Goal: Check status: Check status

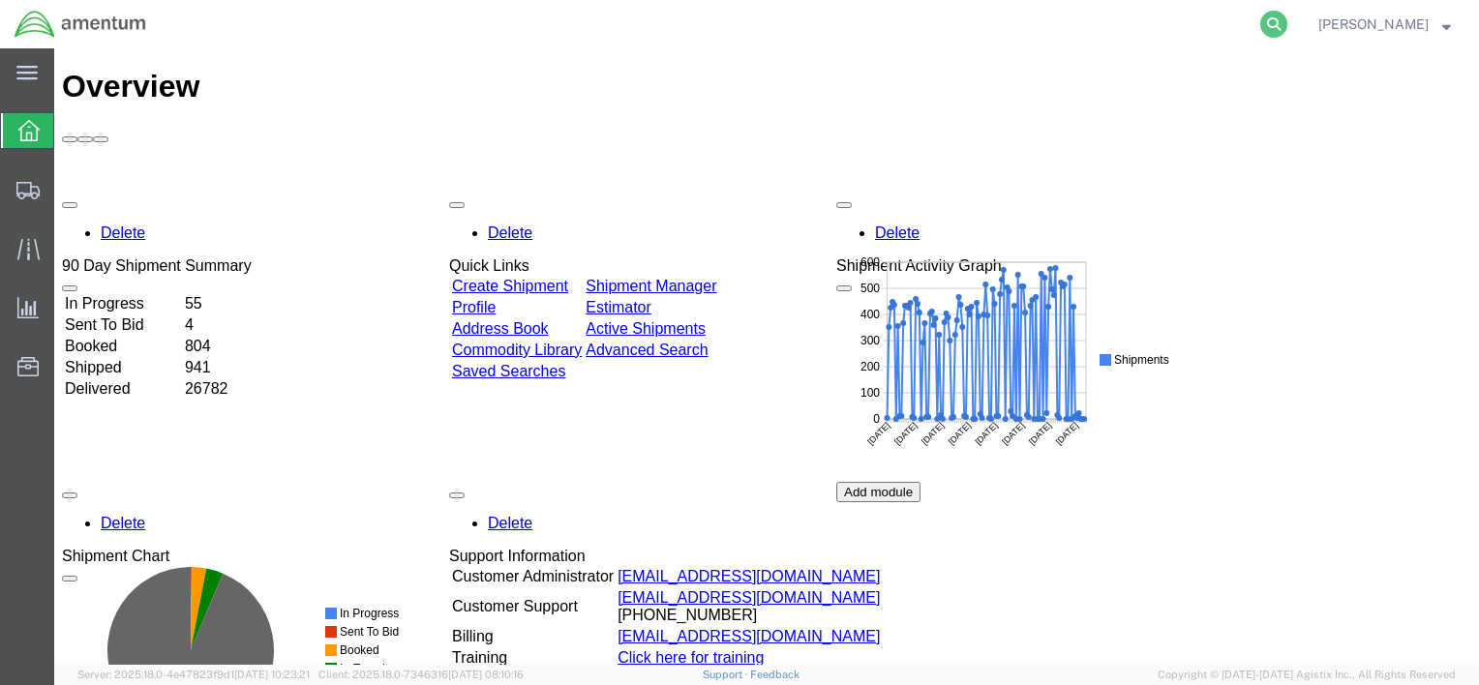
click at [1276, 23] on icon at bounding box center [1273, 24] width 27 height 27
click at [1195, 23] on input "search" at bounding box center [966, 24] width 589 height 46
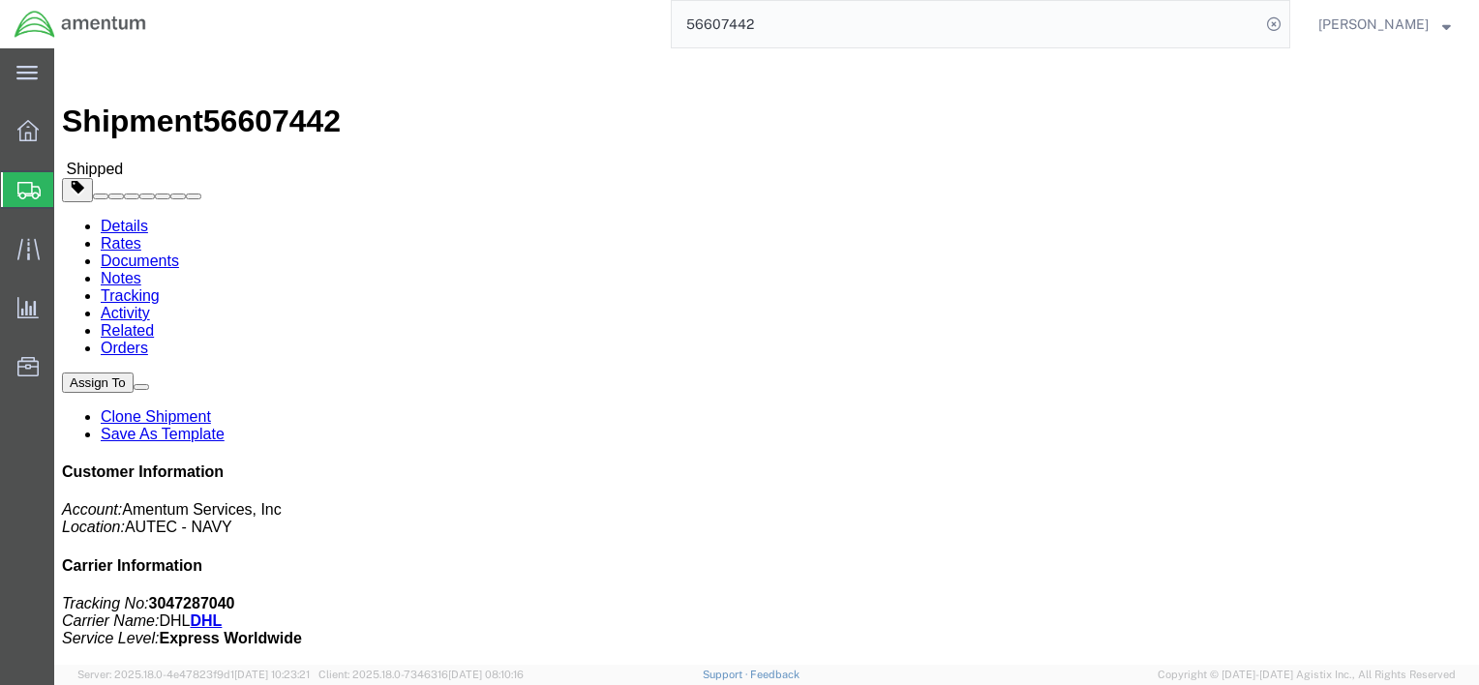
drag, startPoint x: 780, startPoint y: 28, endPoint x: 648, endPoint y: 28, distance: 132.6
click at [648, 28] on div "56607442" at bounding box center [726, 24] width 1130 height 48
type input "56683800"
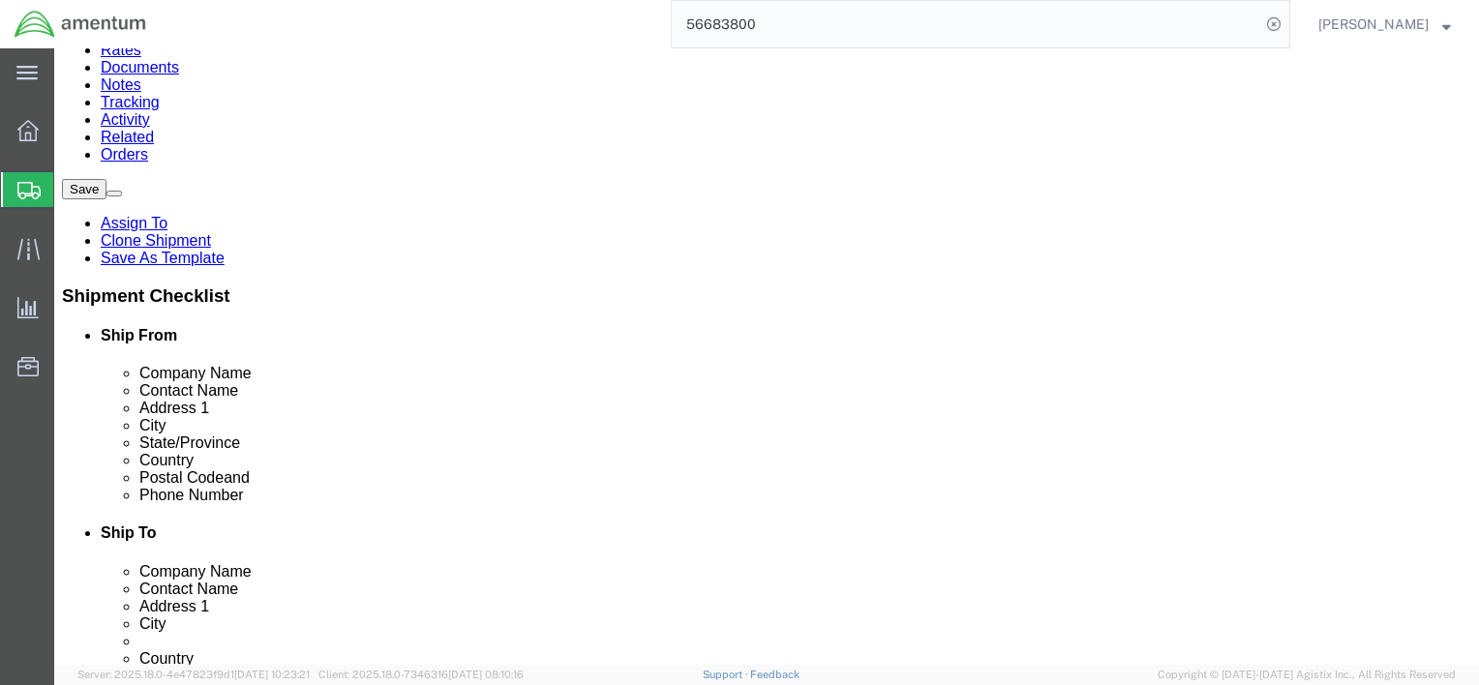
select select "49917"
select select "49933"
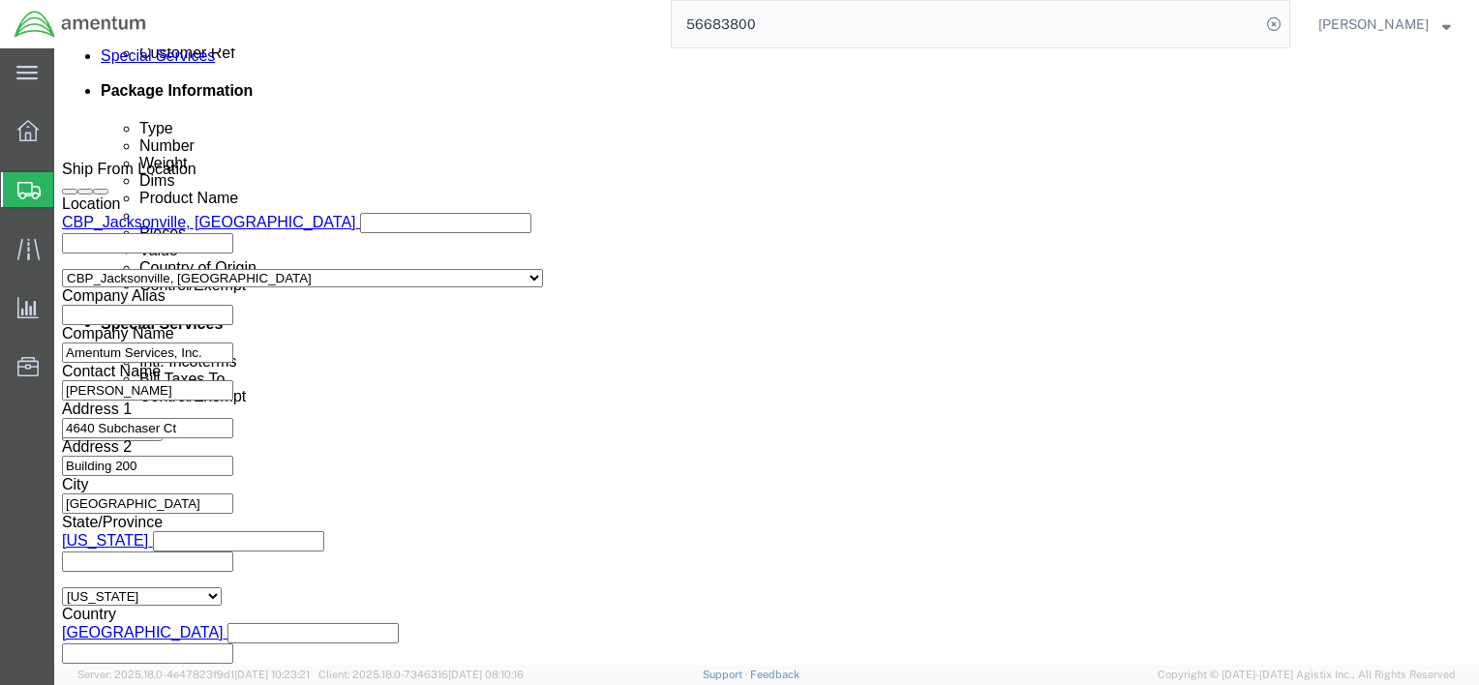
scroll to position [1099, 0]
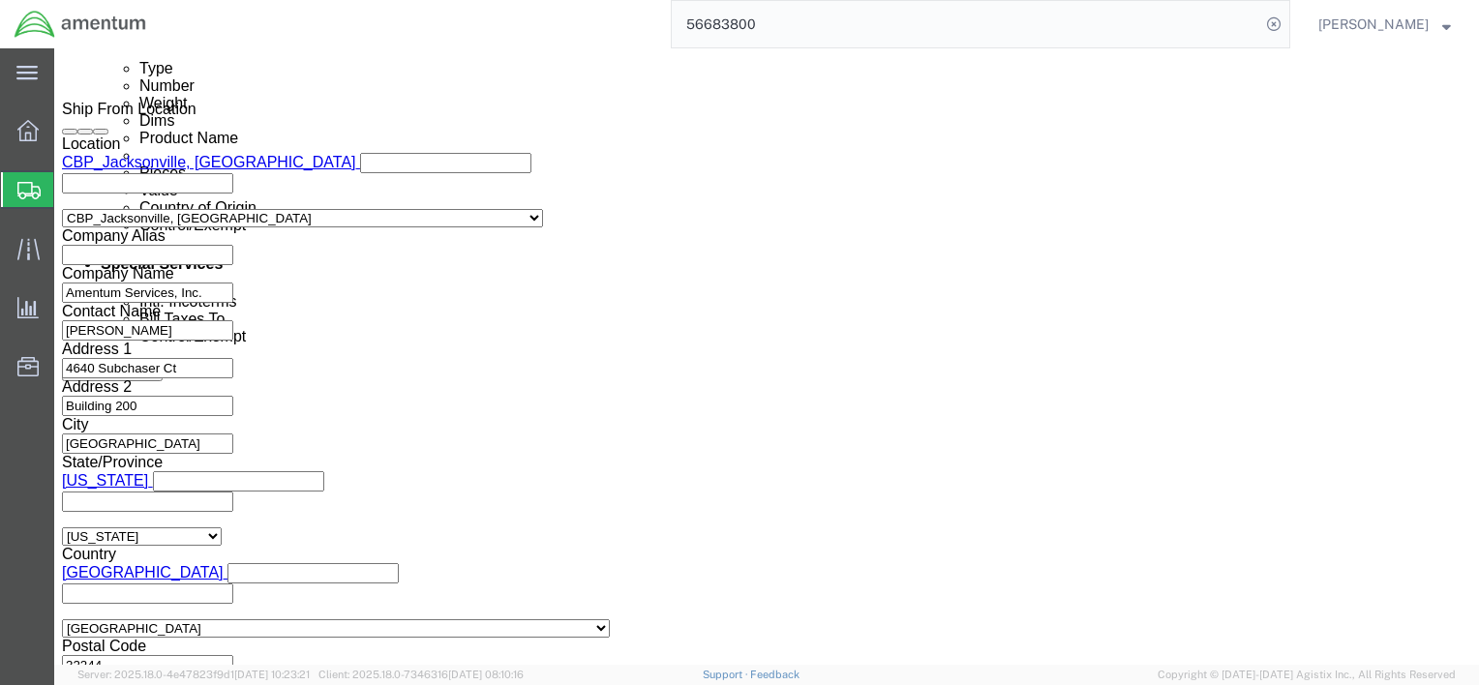
click button "Continue"
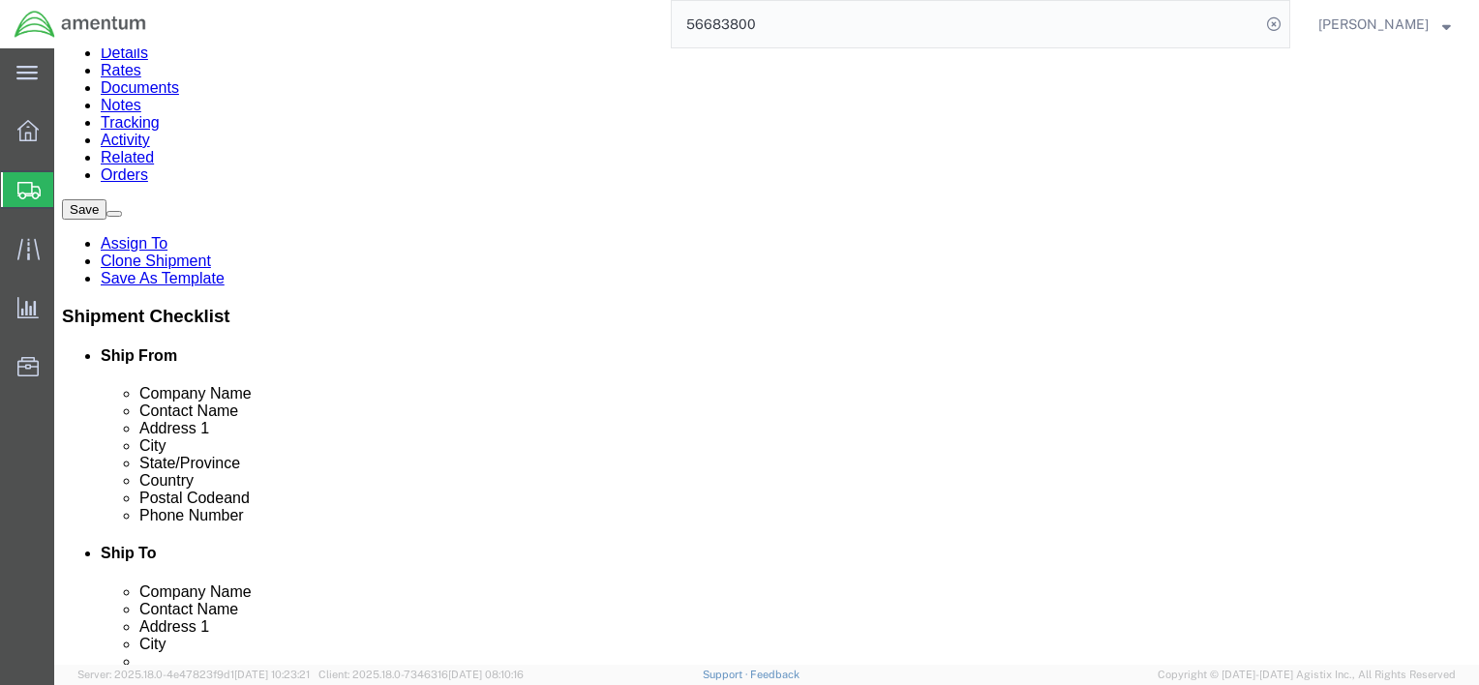
scroll to position [194, 0]
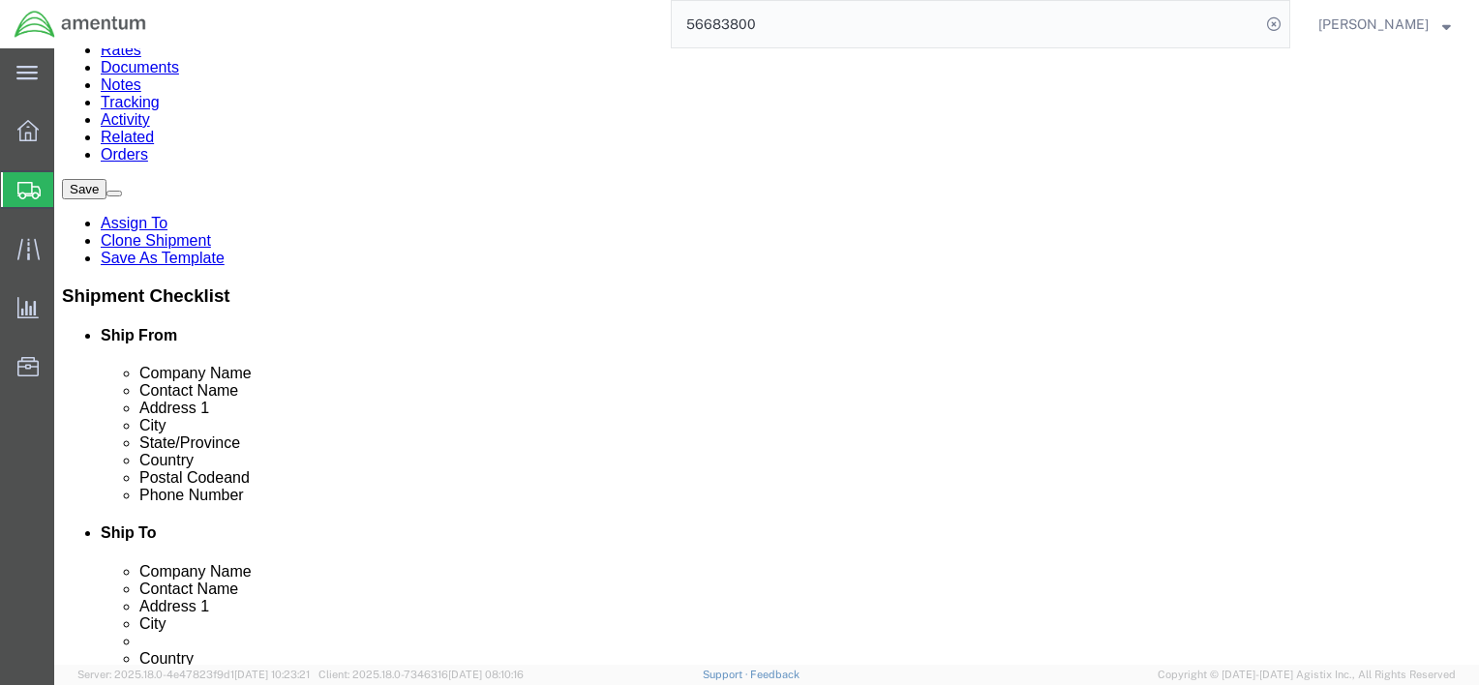
click dd "700000.00 USD"
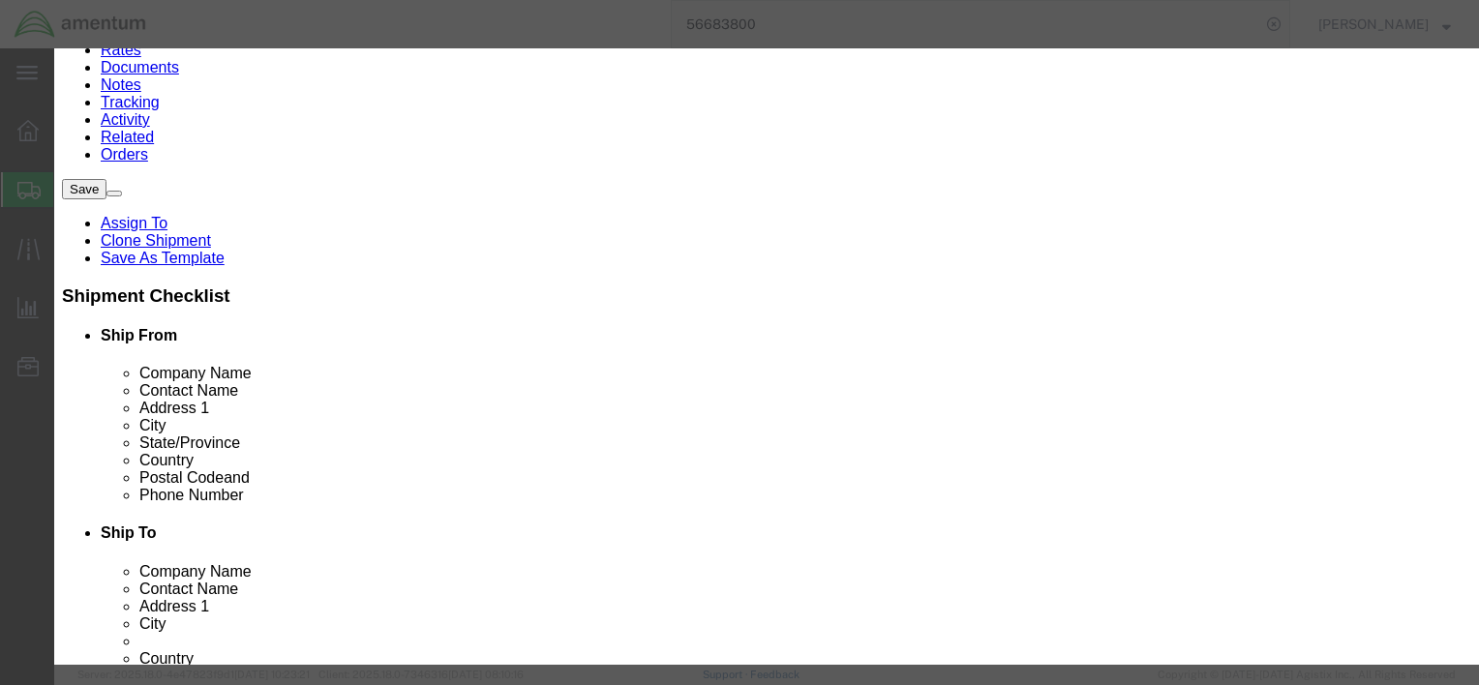
click icon "button"
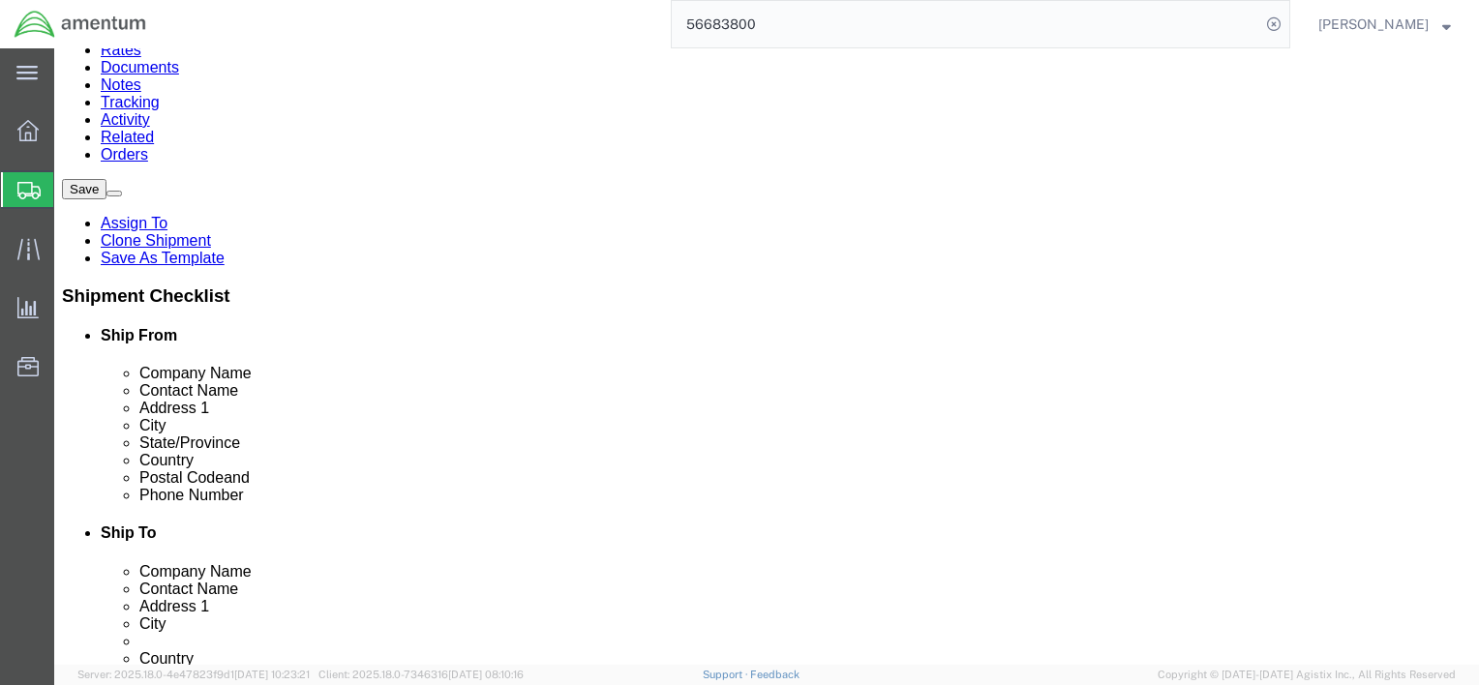
click div "Pieces: 1.00 Each Total value: 700000.00 USD"
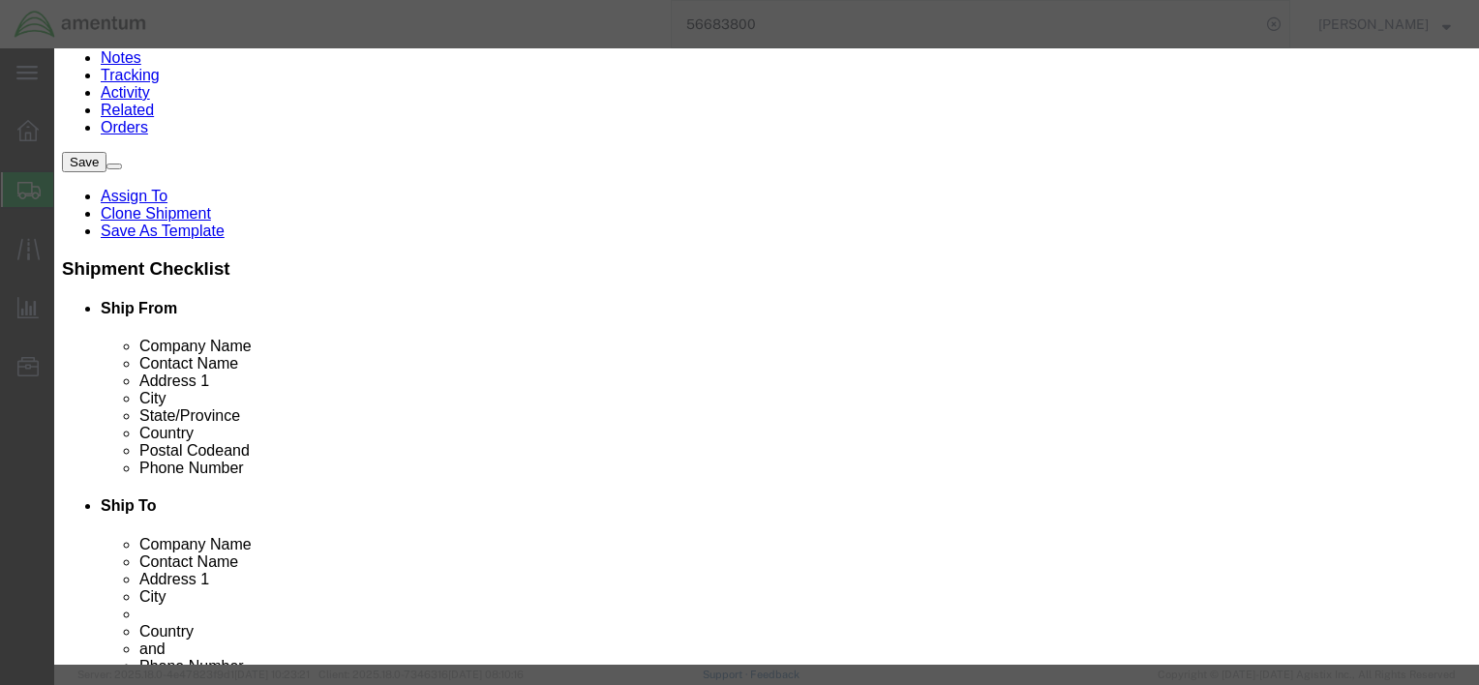
scroll to position [232, 0]
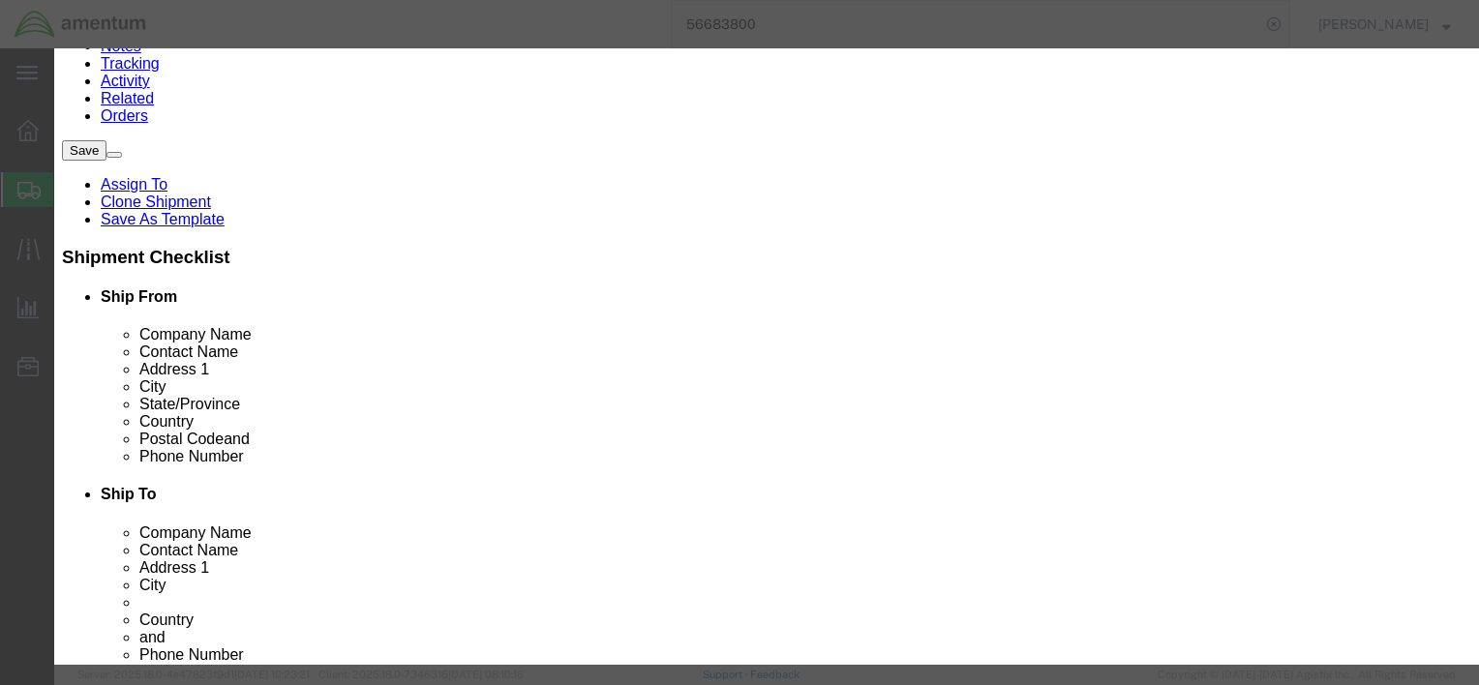
click icon "button"
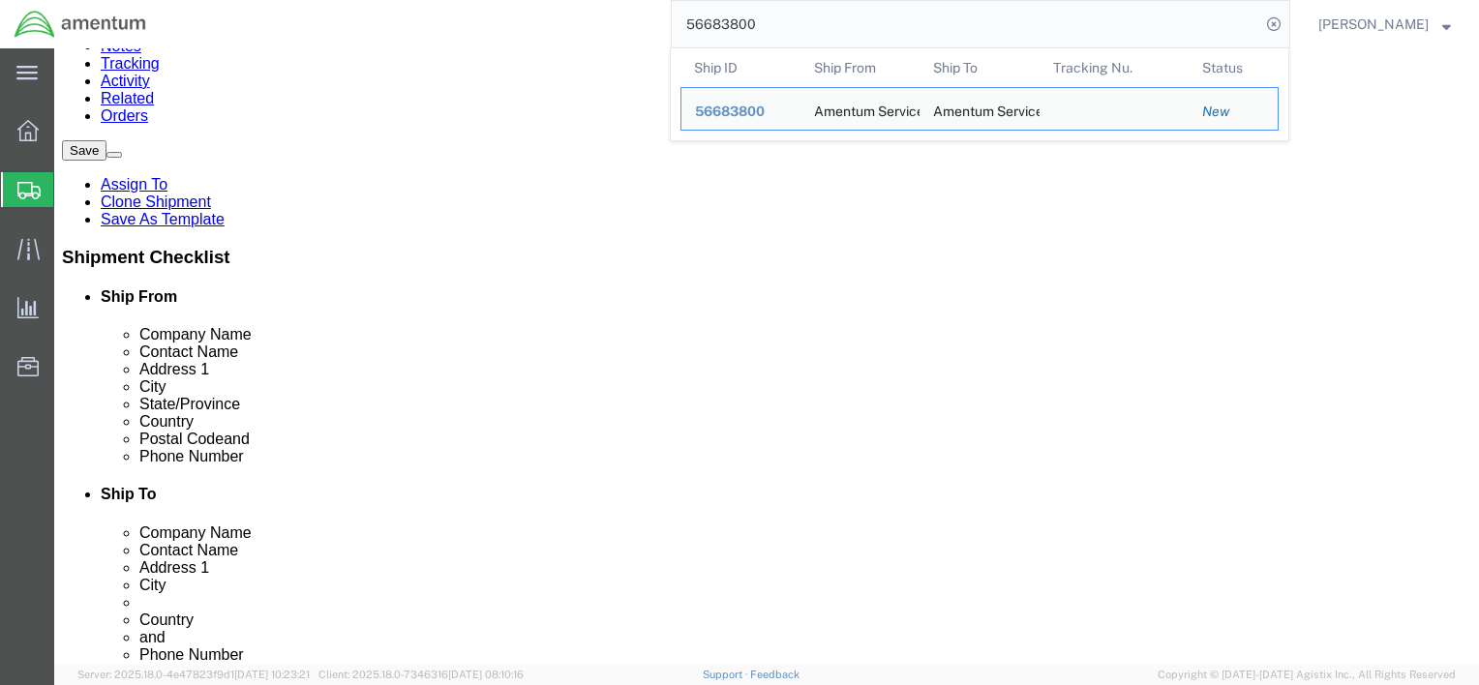
drag, startPoint x: 720, startPoint y: 22, endPoint x: 679, endPoint y: 23, distance: 41.6
click at [679, 23] on input "56683800" at bounding box center [966, 24] width 589 height 46
paste input "481869"
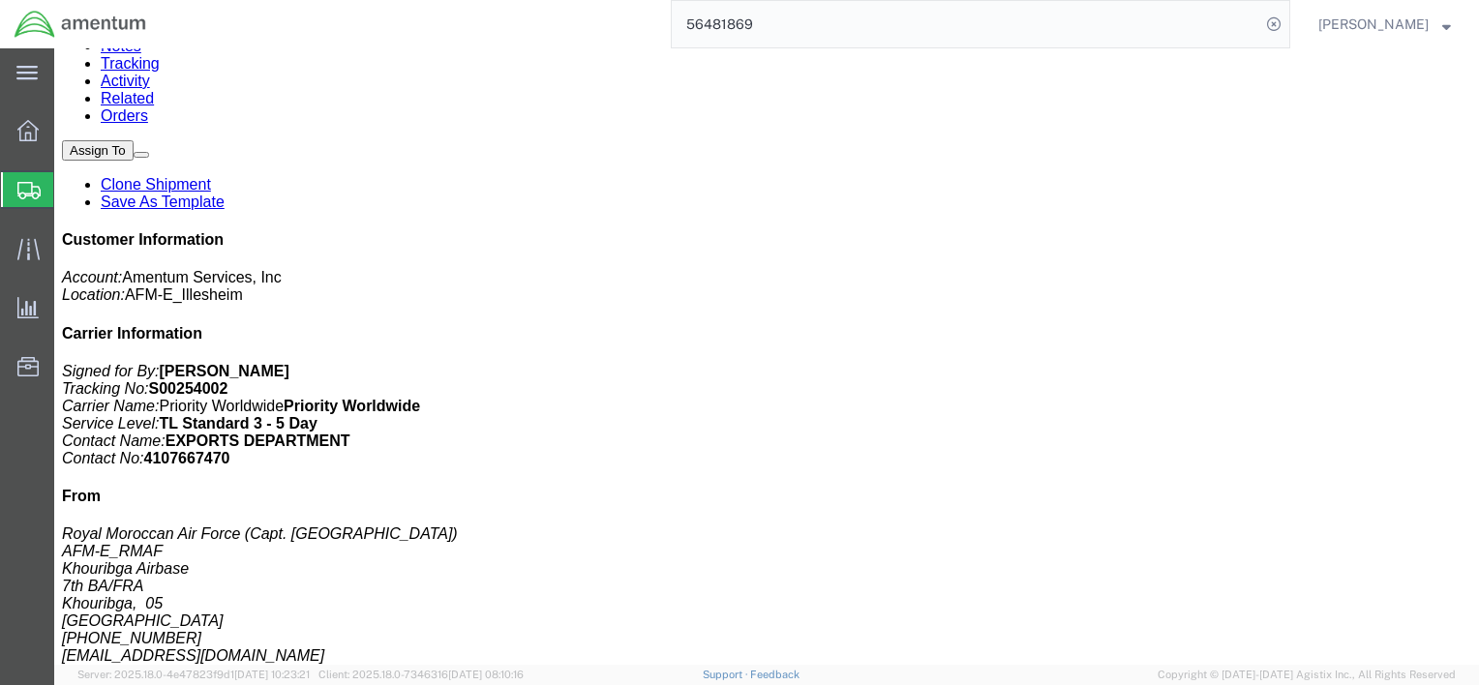
click link "Documents"
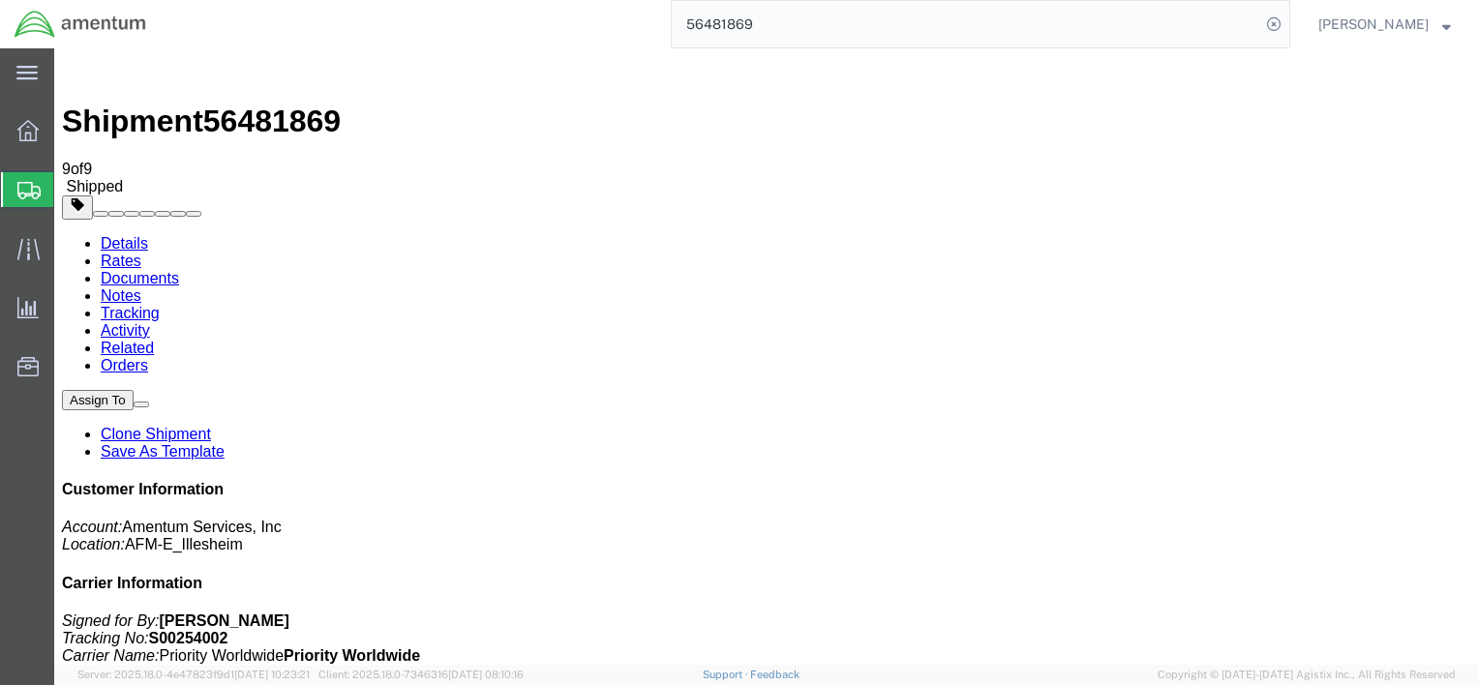
click at [141, 253] on link "Rates" at bounding box center [121, 261] width 41 height 16
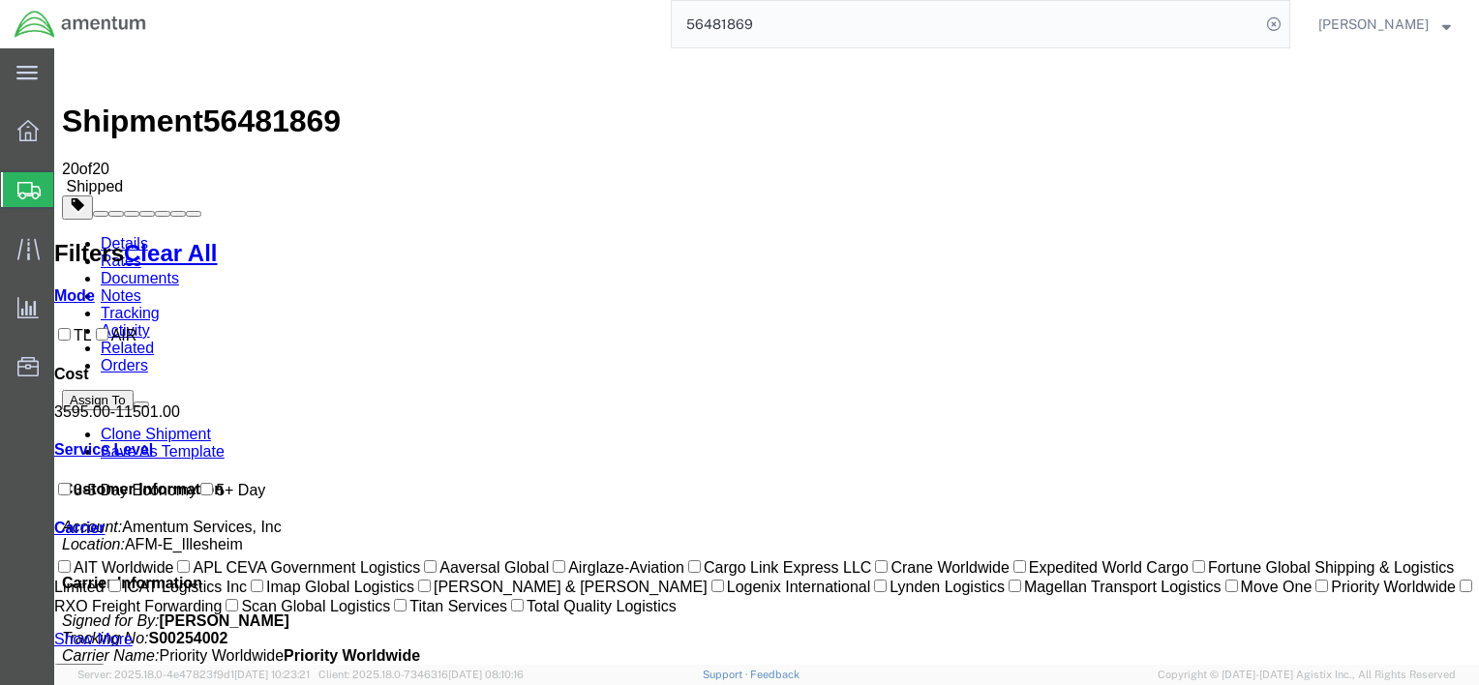
click at [716, 28] on input "56481869" at bounding box center [966, 24] width 589 height 46
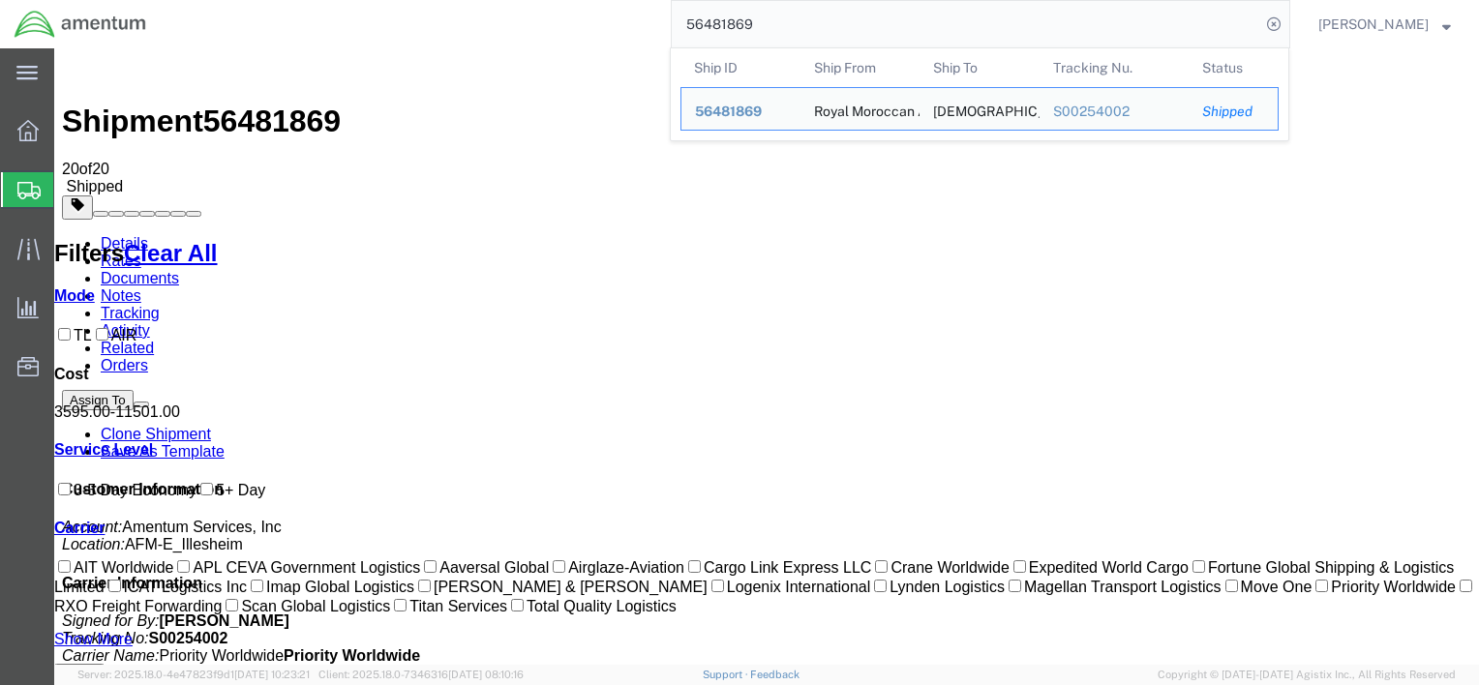
click at [716, 28] on input "56481869" at bounding box center [966, 24] width 589 height 46
click at [129, 235] on link "Details" at bounding box center [124, 243] width 47 height 16
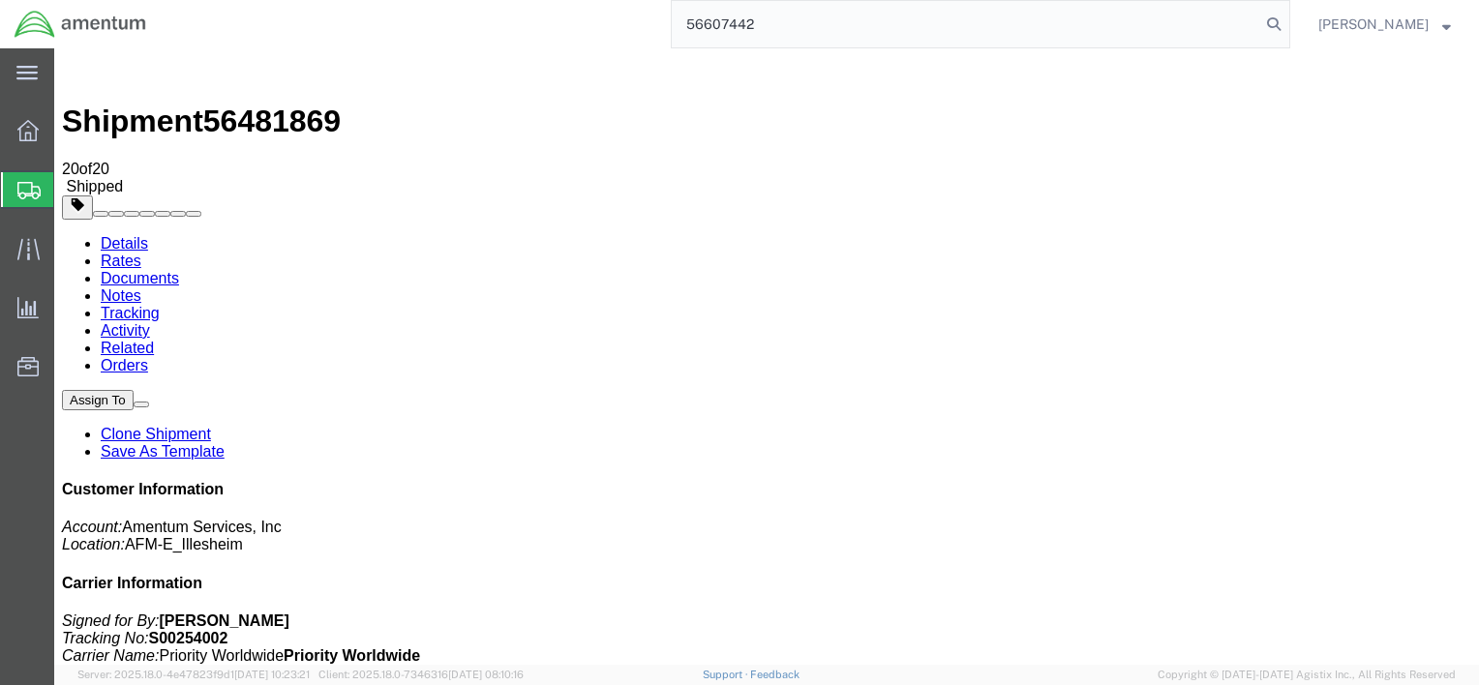
type input "56607442"
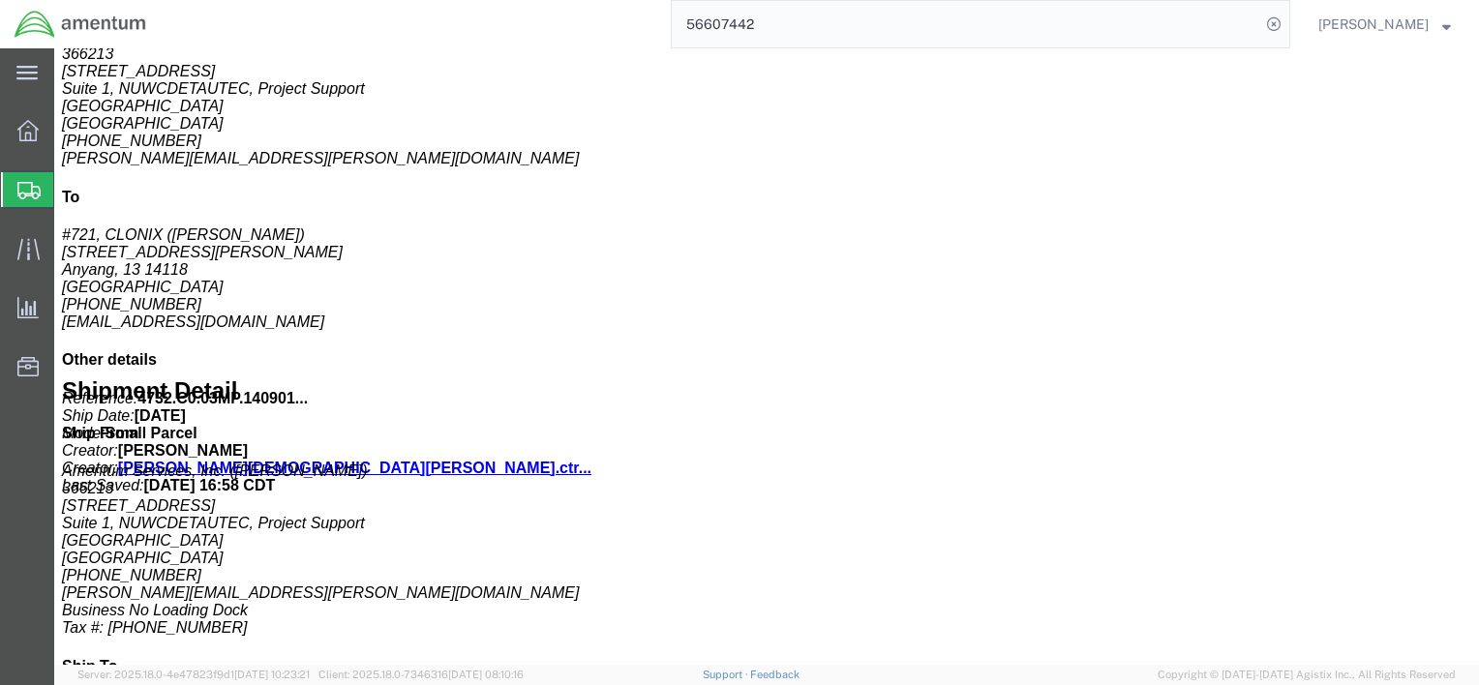
scroll to position [581, 0]
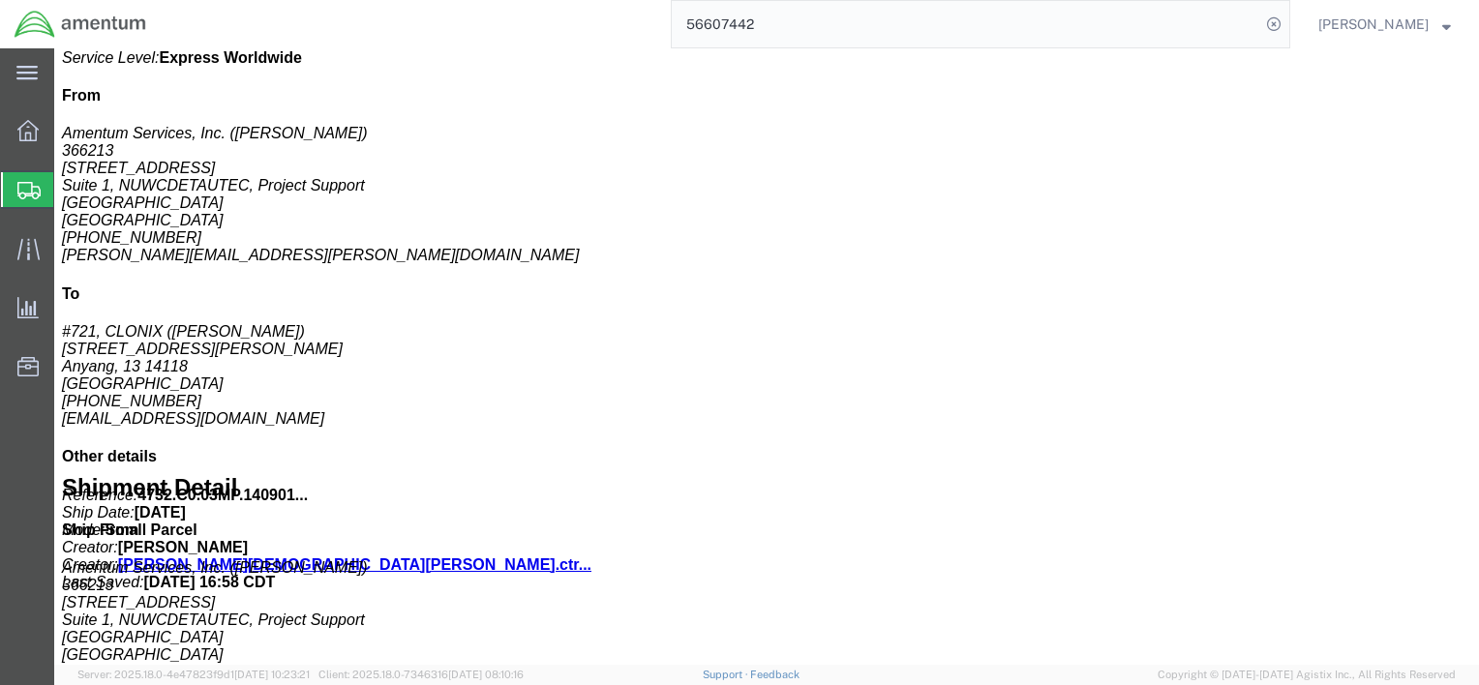
click b "Each"
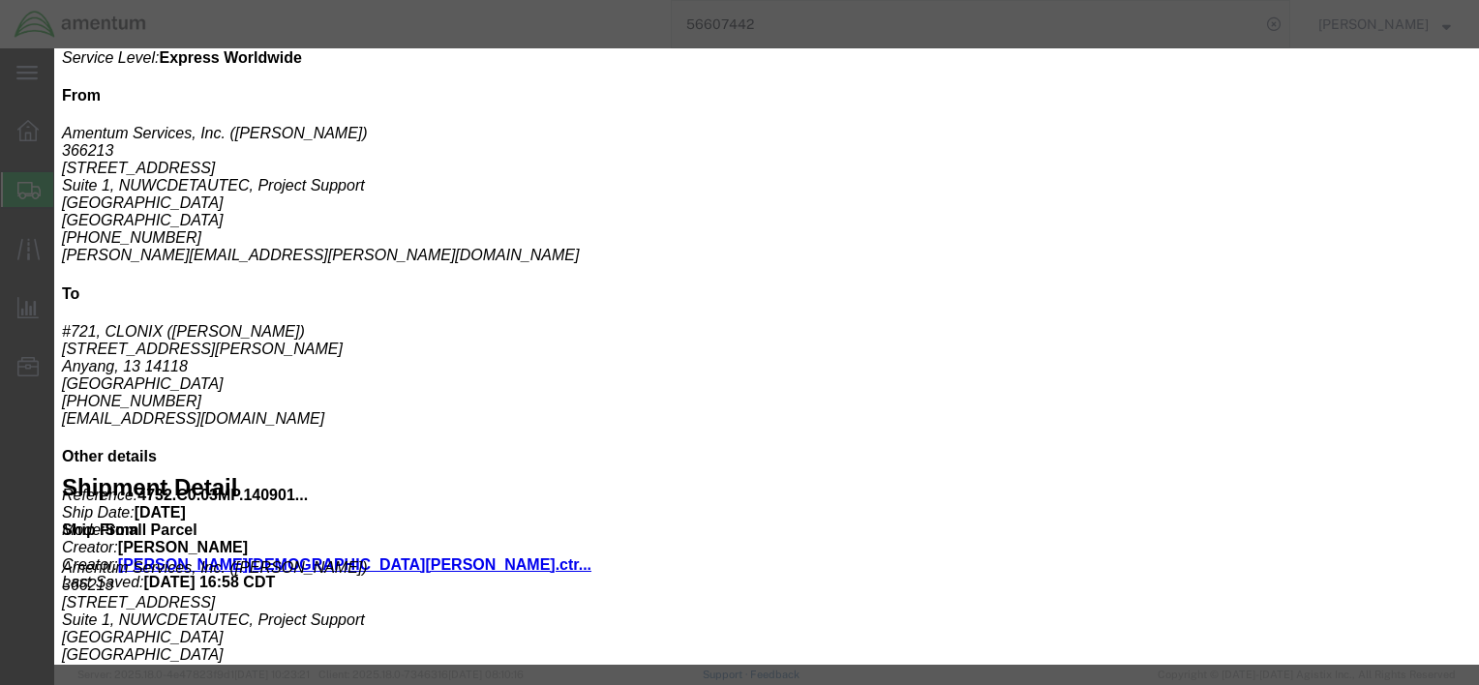
click icon "button"
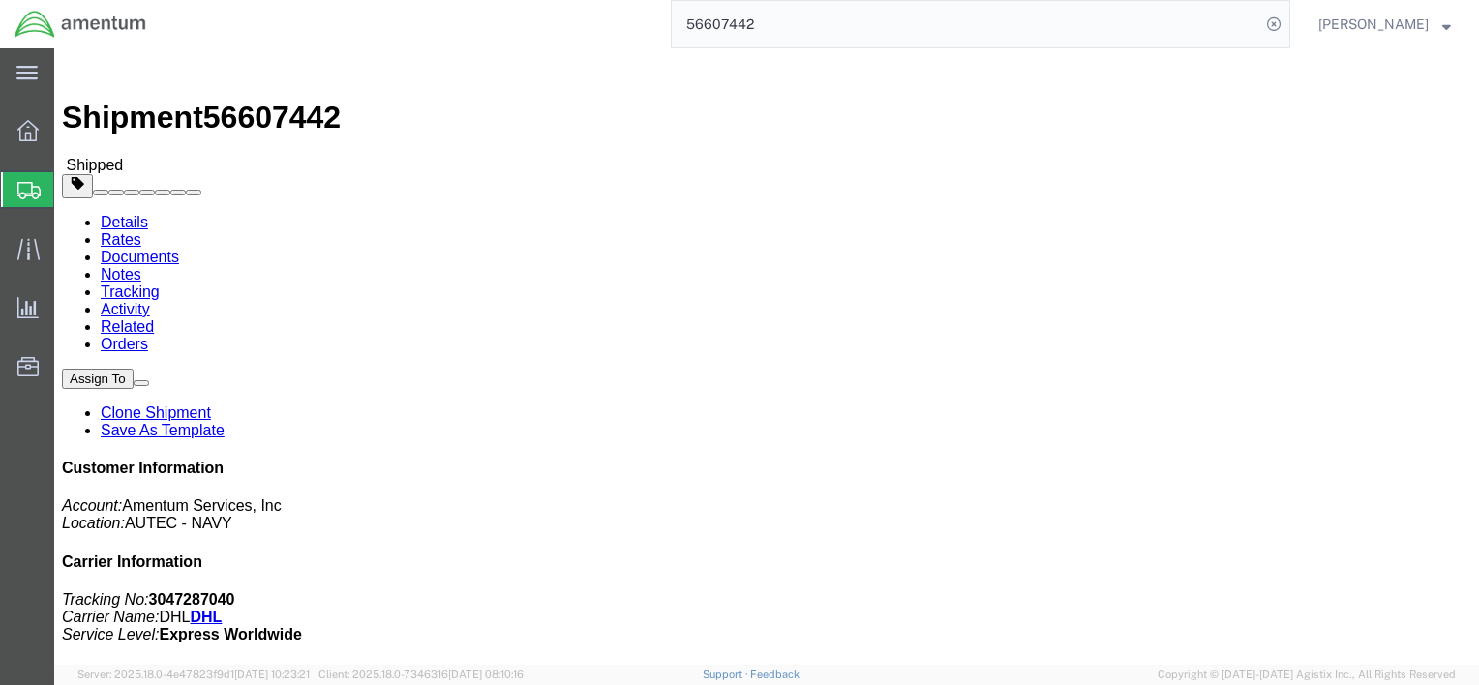
scroll to position [0, 0]
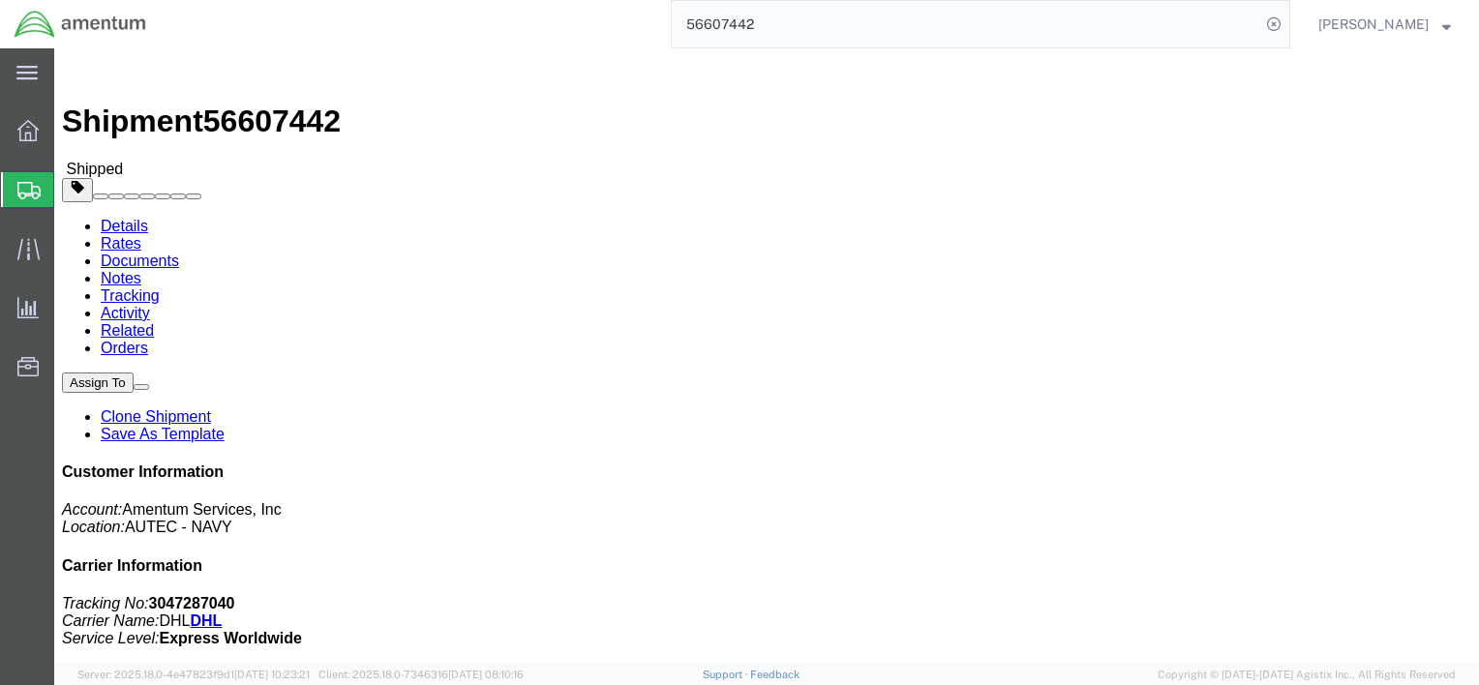
drag, startPoint x: 744, startPoint y: 407, endPoint x: 542, endPoint y: 279, distance: 238.5
click h4 "Routing & Vehicle Information"
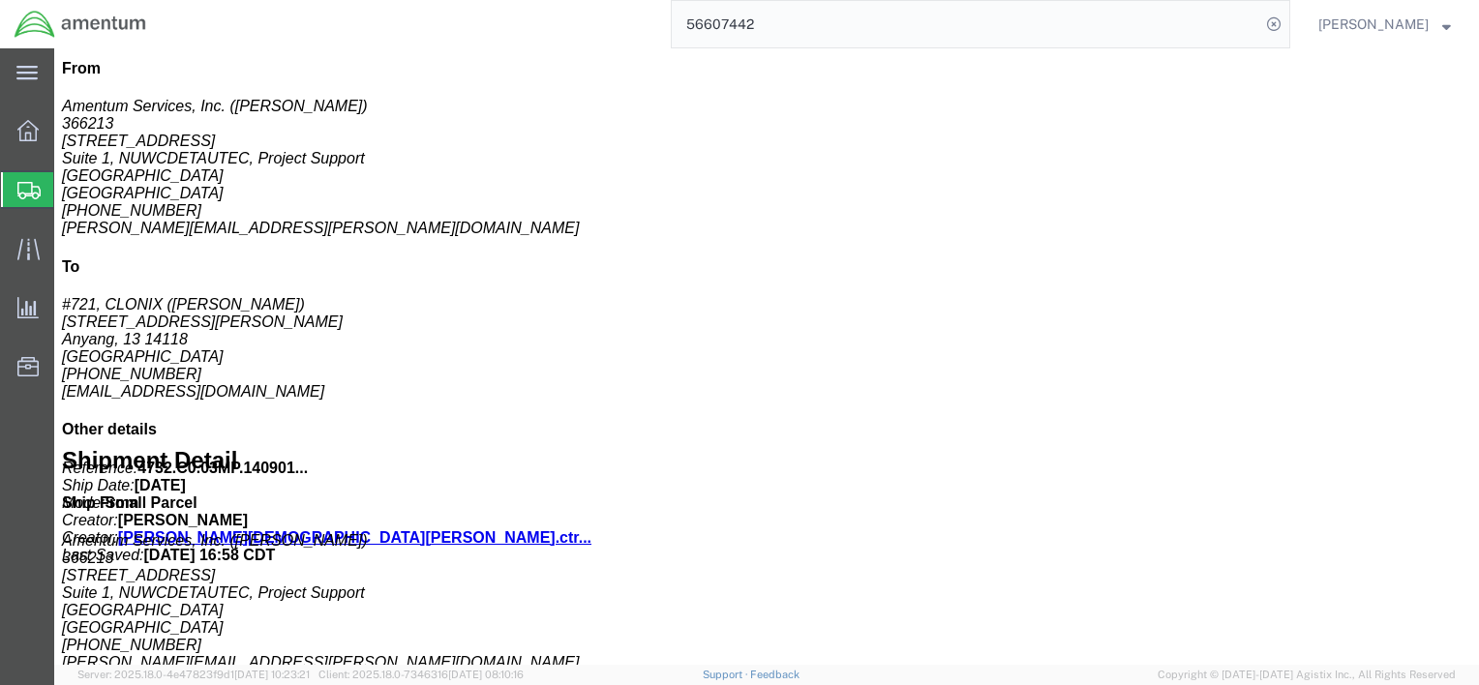
scroll to position [338, 0]
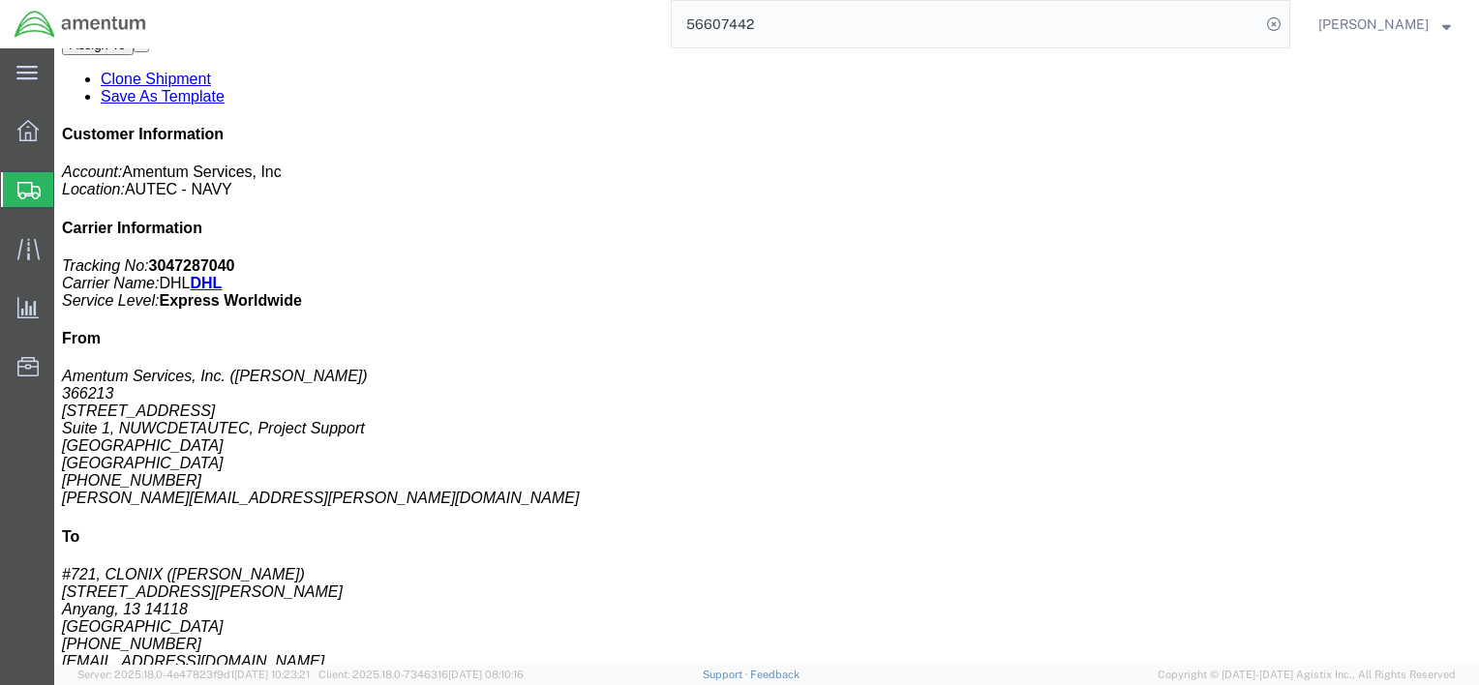
click p "Pieces: 1.00 Each"
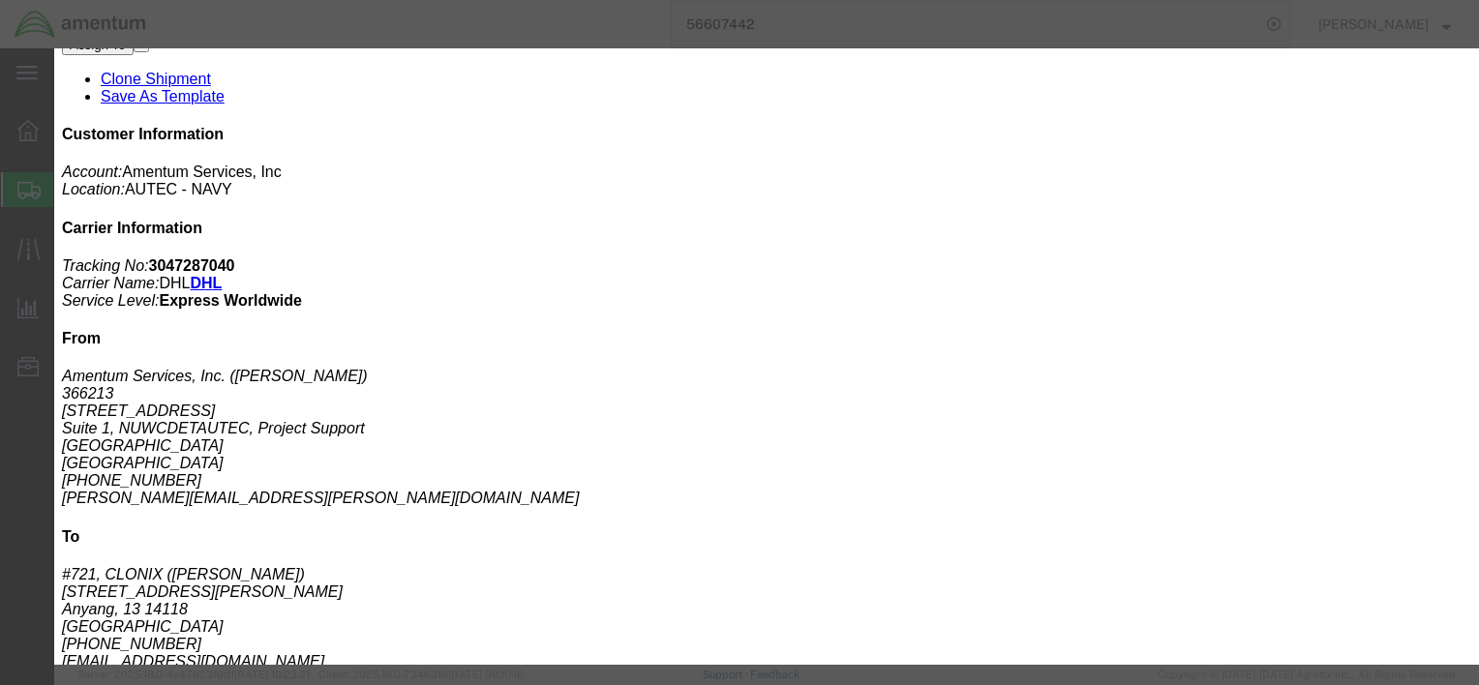
click span "button"
drag, startPoint x: 1235, startPoint y: 52, endPoint x: 1282, endPoint y: 2, distance: 68.5
click button "button"
